Goal: Task Accomplishment & Management: Manage account settings

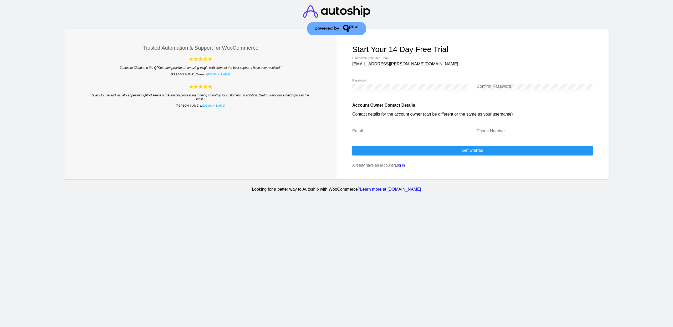
click at [398, 168] on link "Log in" at bounding box center [400, 165] width 10 height 4
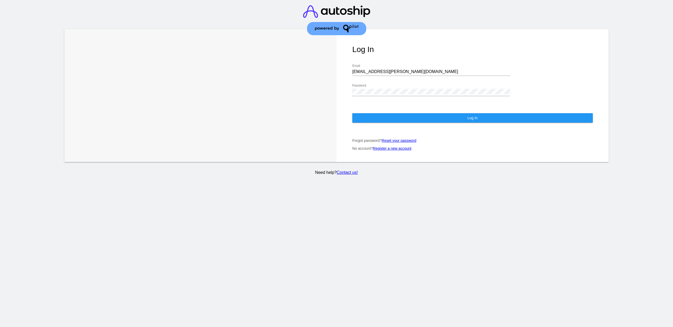
click at [377, 120] on button "Log In" at bounding box center [472, 117] width 241 height 9
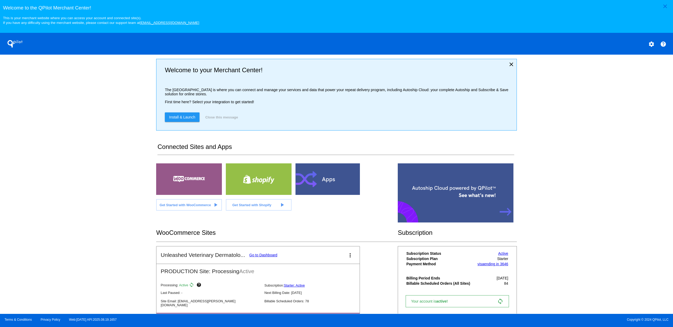
scroll to position [126, 0]
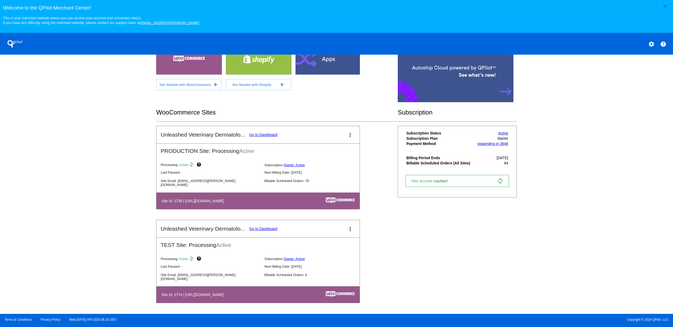
click at [255, 135] on link "Go to Dashboard" at bounding box center [263, 135] width 28 height 4
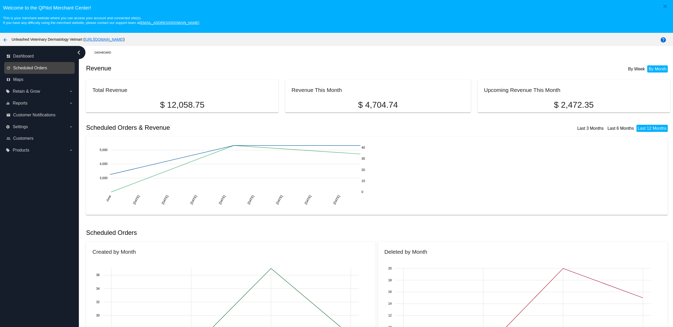
click at [37, 69] on span "Scheduled Orders" at bounding box center [30, 68] width 34 height 5
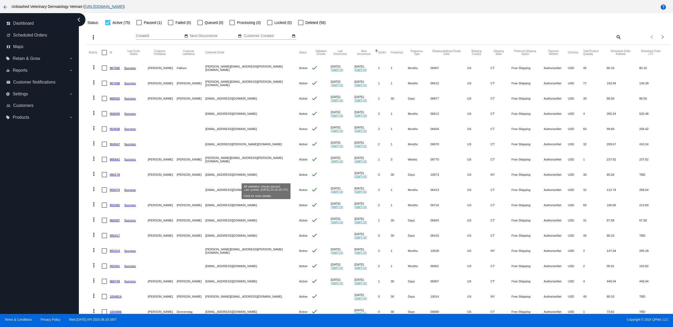
scroll to position [102, 0]
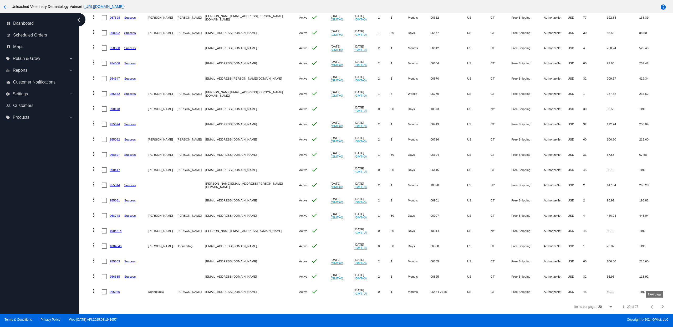
click at [660, 306] on div "Next page" at bounding box center [662, 307] width 4 height 4
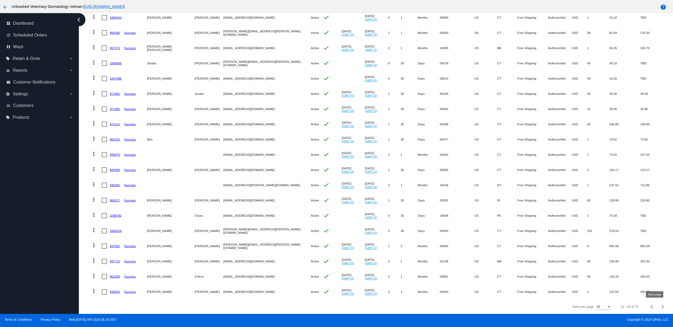
click at [660, 306] on div "Next page" at bounding box center [662, 307] width 4 height 4
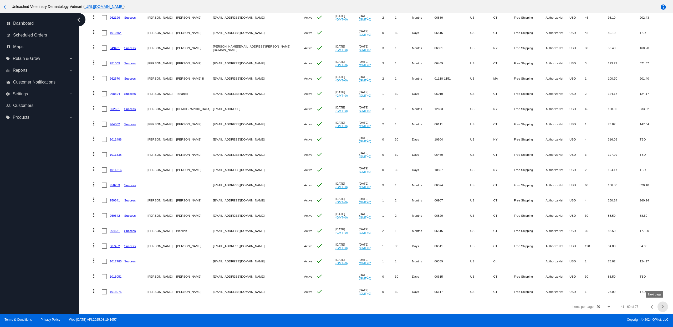
click at [660, 306] on div "Next page" at bounding box center [662, 307] width 4 height 4
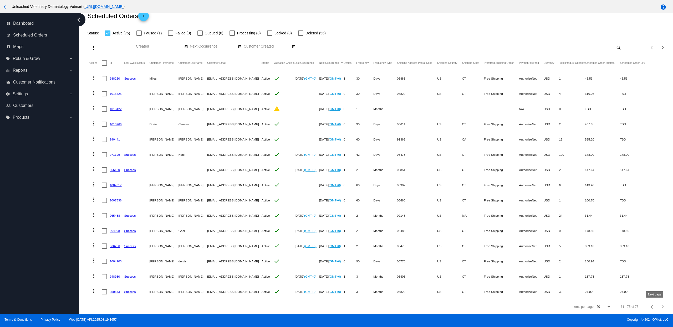
scroll to position [26, 0]
click at [119, 107] on link "1013422" at bounding box center [116, 108] width 12 height 3
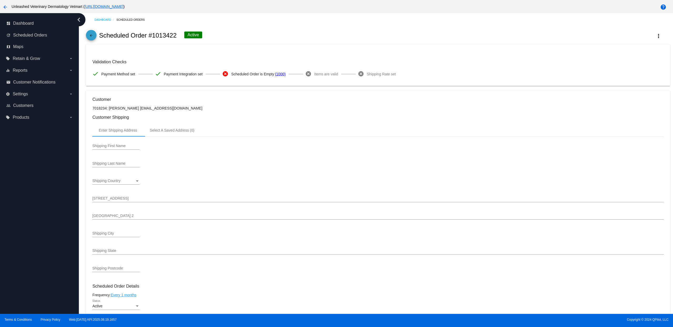
click at [92, 35] on mat-icon "arrow_back" at bounding box center [91, 37] width 6 height 6
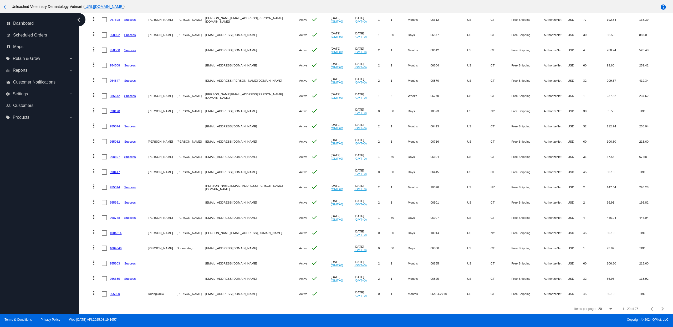
scroll to position [102, 0]
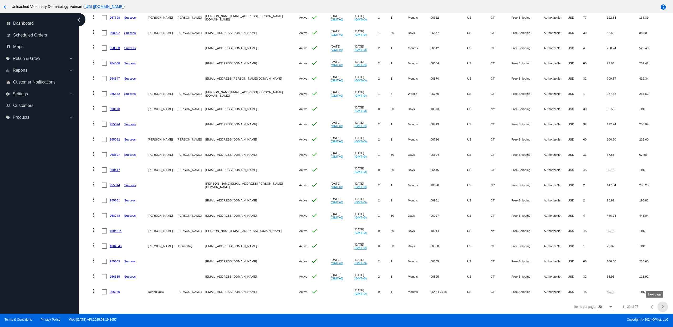
click at [660, 307] on div "Next page" at bounding box center [662, 307] width 4 height 4
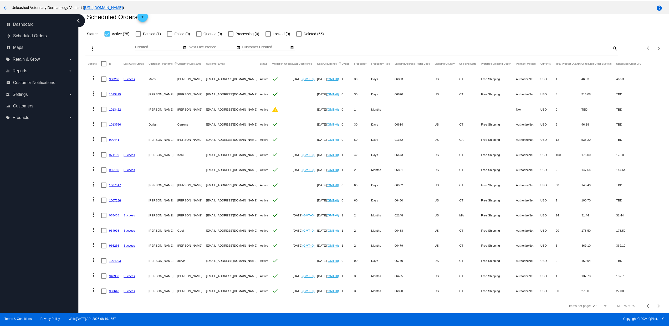
scroll to position [26, 0]
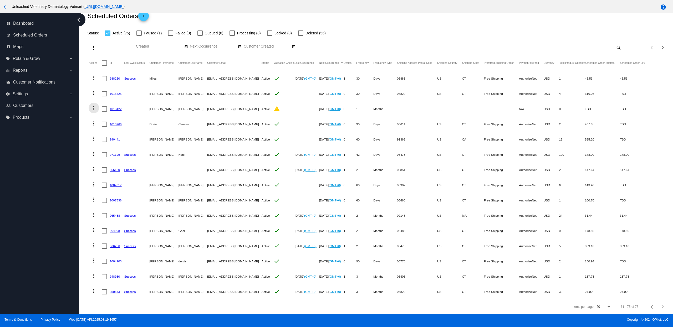
click at [96, 105] on mat-icon "more_vert" at bounding box center [94, 108] width 6 height 6
click at [118, 167] on button "delete Delete" at bounding box center [115, 167] width 52 height 13
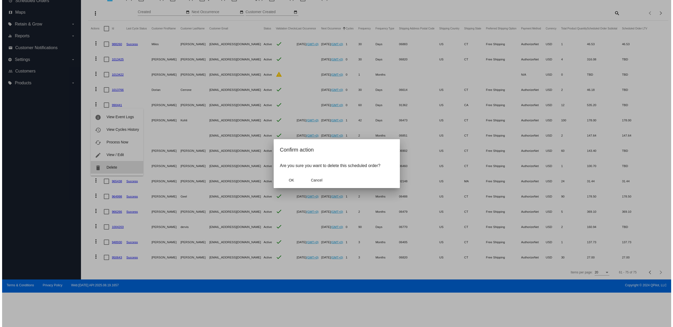
scroll to position [34, 0]
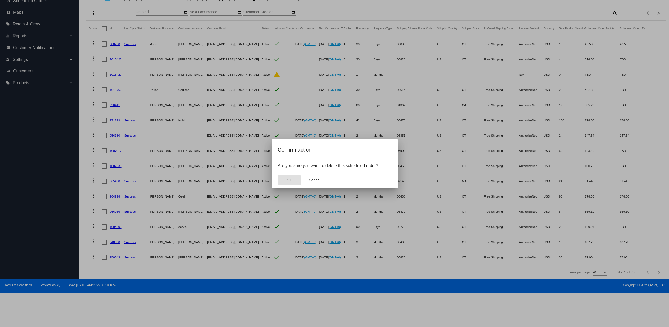
click at [295, 182] on button "OK" at bounding box center [289, 180] width 23 height 9
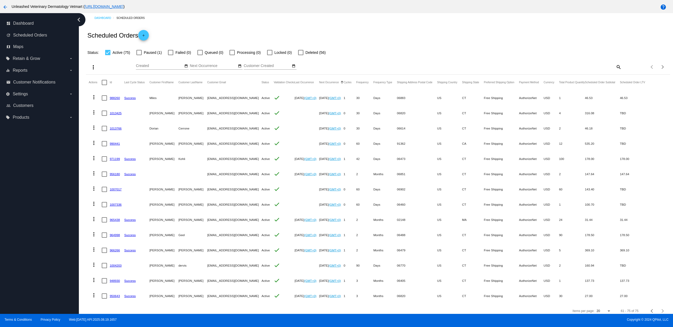
scroll to position [0, 0]
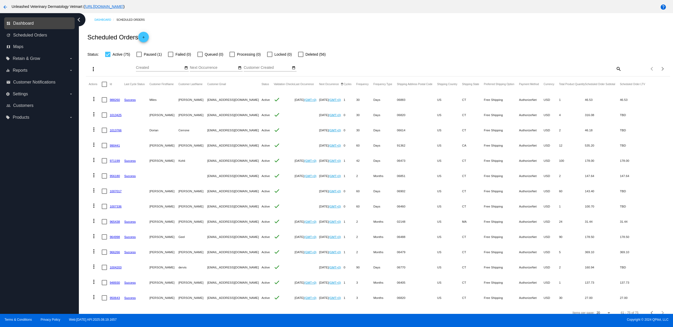
click at [24, 25] on span "Dashboard" at bounding box center [23, 23] width 21 height 5
